Goal: Task Accomplishment & Management: Complete application form

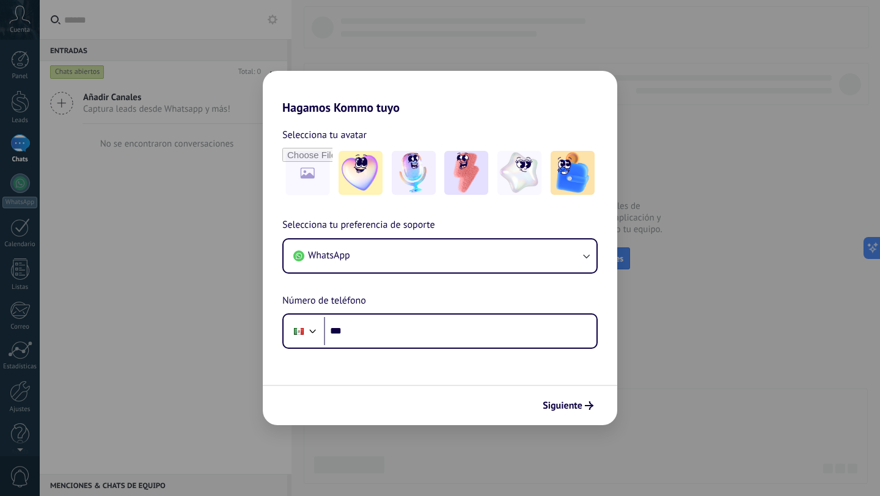
click at [653, 379] on div "Hagamos Kommo tuyo Selecciona tu avatar Selecciona tu preferencia de soporte Wh…" at bounding box center [440, 248] width 880 height 496
click at [358, 183] on img at bounding box center [360, 173] width 44 height 44
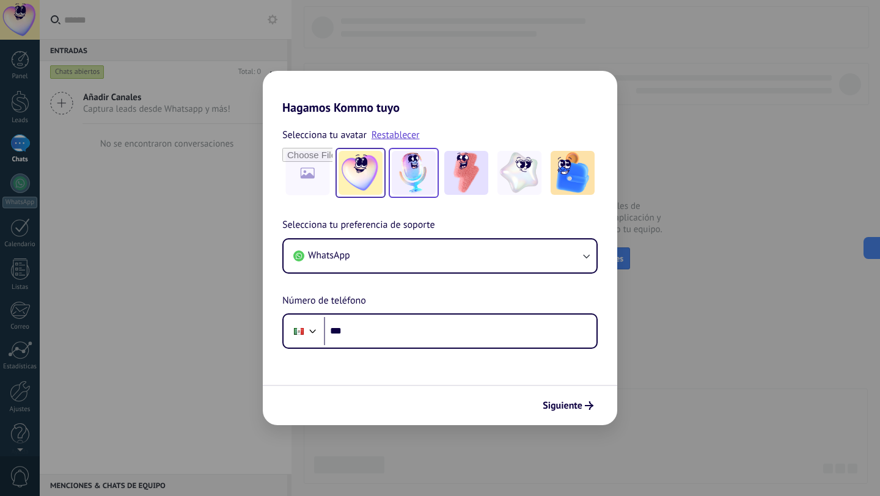
click at [390, 180] on div at bounding box center [414, 173] width 50 height 50
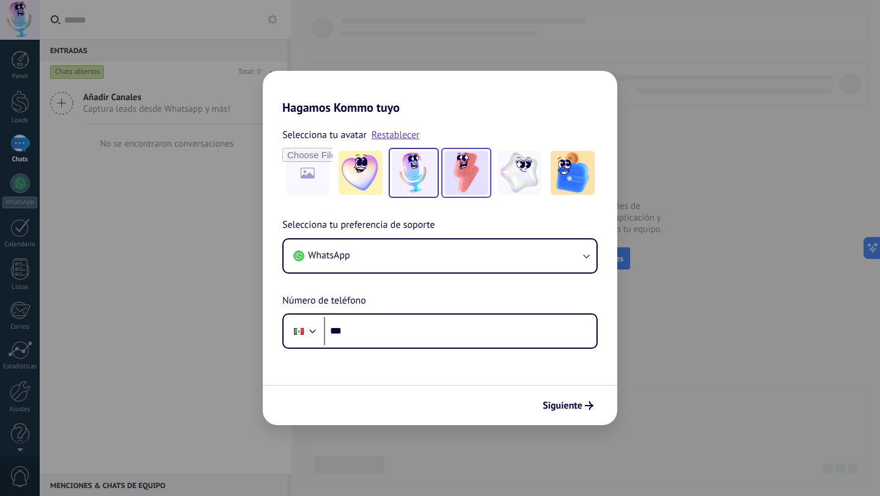
click at [469, 180] on img at bounding box center [466, 173] width 44 height 44
click at [577, 405] on span "Siguiente" at bounding box center [563, 405] width 40 height 9
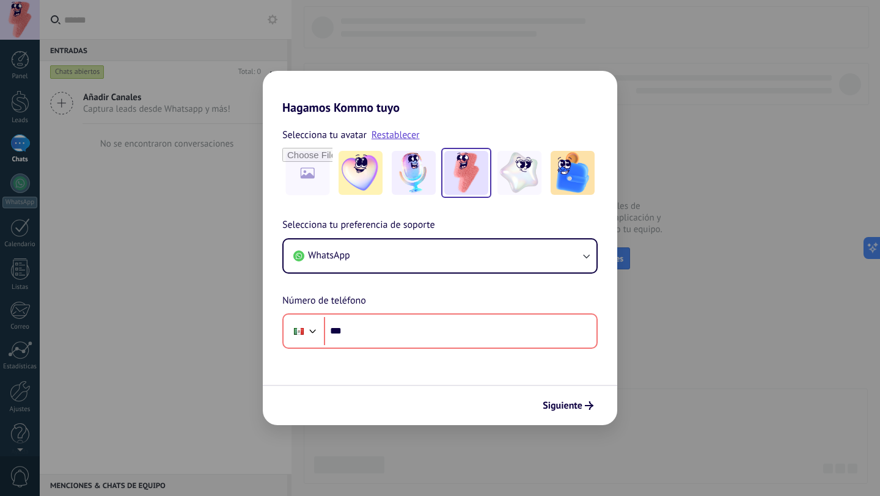
click at [705, 294] on div "Hagamos Kommo tuyo Selecciona tu avatar Restablecer Selecciona tu preferencia d…" at bounding box center [440, 248] width 880 height 496
